Goal: Transaction & Acquisition: Download file/media

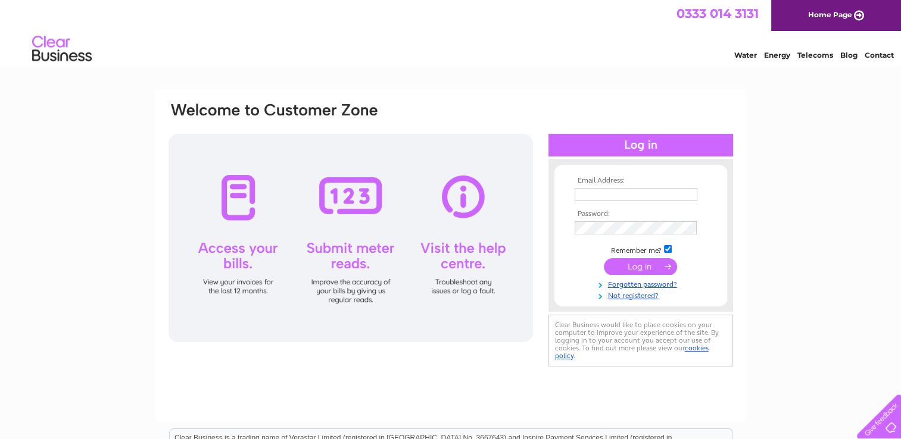
type input "accounts@willowseducare.co.uk"
click at [635, 188] on input "submit" at bounding box center [640, 266] width 73 height 17
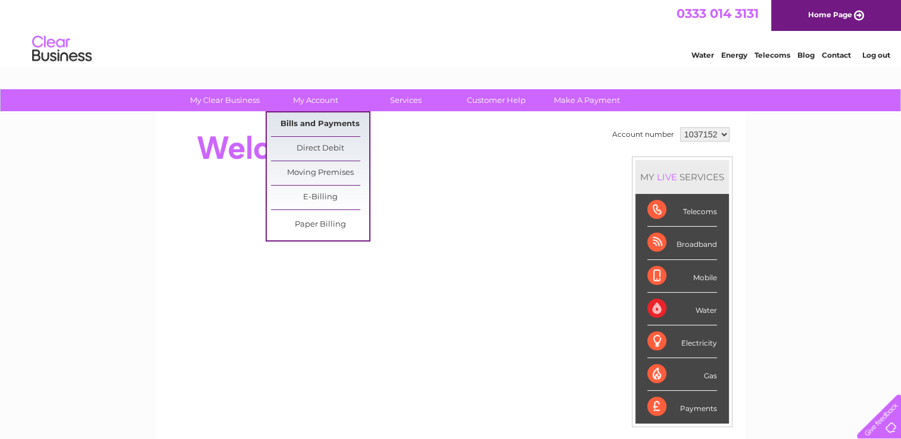
click at [315, 124] on link "Bills and Payments" at bounding box center [320, 125] width 98 height 24
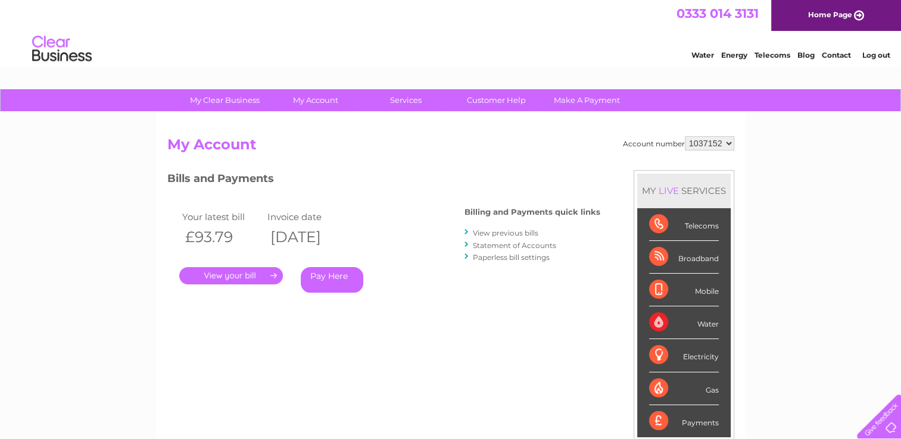
click at [257, 272] on link "." at bounding box center [231, 275] width 104 height 17
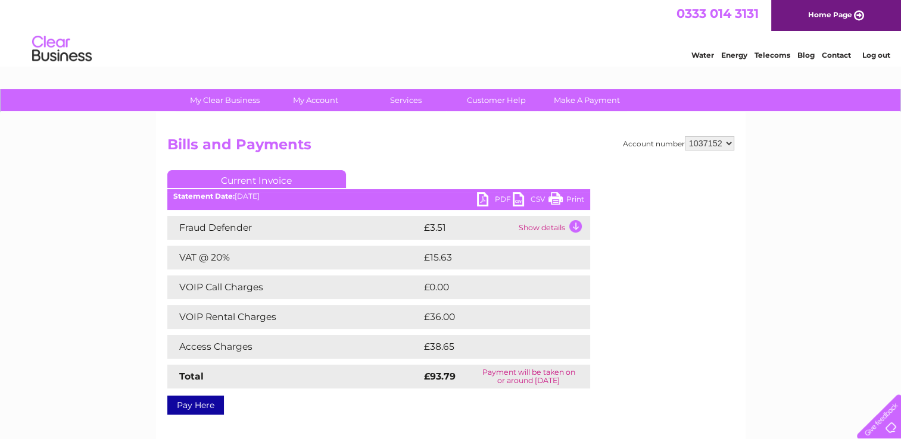
click at [529, 196] on link "CSV" at bounding box center [531, 200] width 36 height 17
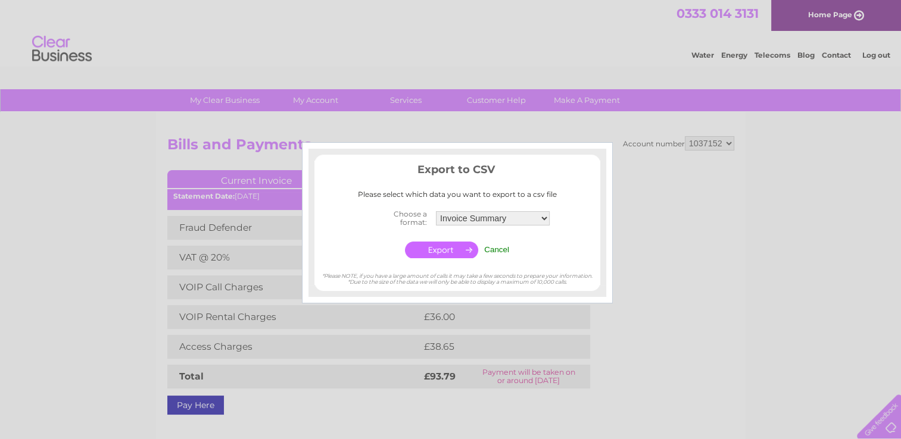
click at [498, 247] on input "Cancel" at bounding box center [496, 249] width 25 height 9
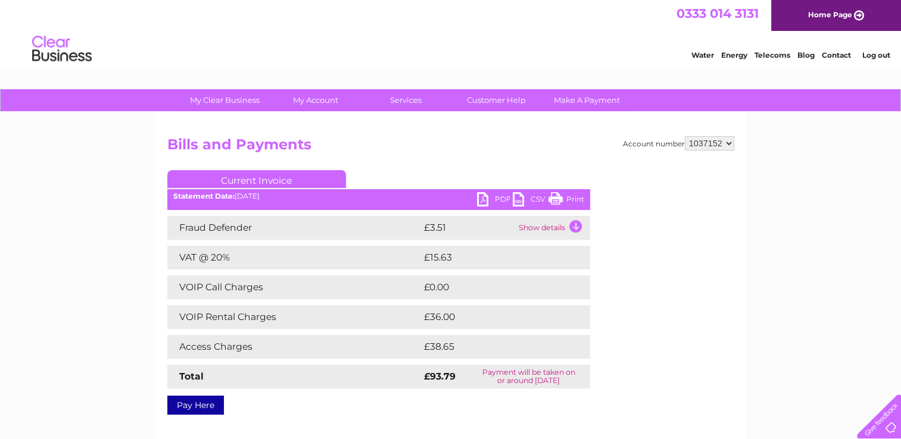
click at [487, 197] on link "PDF" at bounding box center [495, 200] width 36 height 17
